Goal: Task Accomplishment & Management: Use online tool/utility

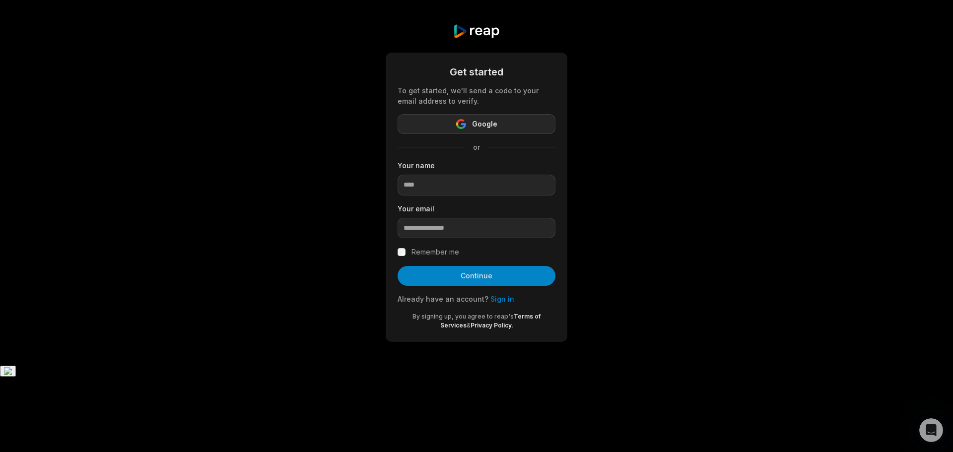
click at [458, 120] on icon "button" at bounding box center [461, 124] width 10 height 10
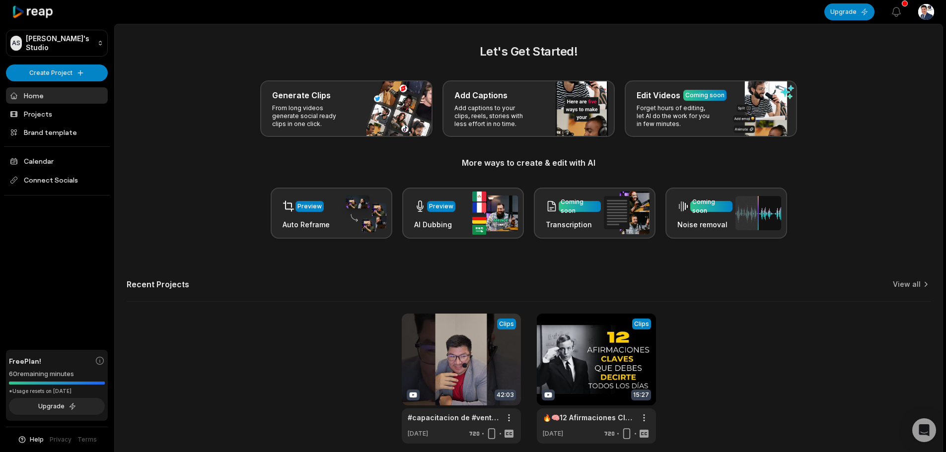
click at [840, 70] on div "Let's Get Started! Generate Clips From long videos generate social ready clips …" at bounding box center [529, 141] width 804 height 196
click at [38, 11] on icon at bounding box center [33, 11] width 42 height 13
